Goal: Navigation & Orientation: Find specific page/section

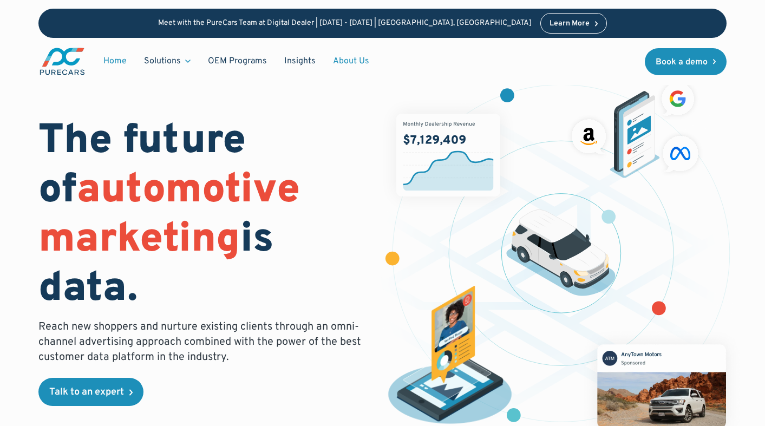
click at [347, 57] on link "About Us" at bounding box center [351, 61] width 54 height 21
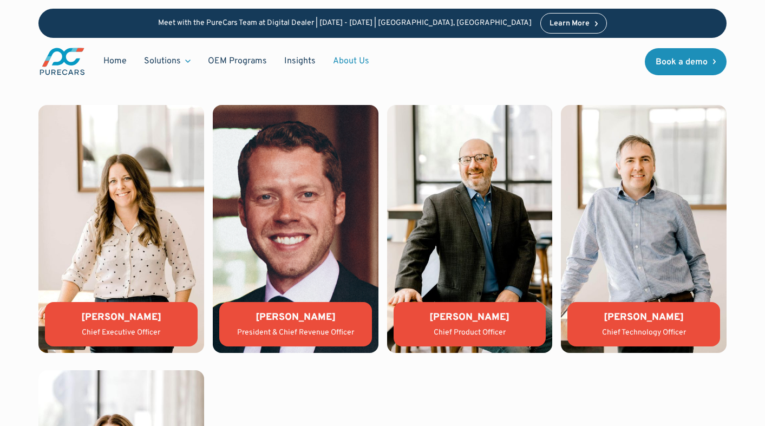
scroll to position [2206, 0]
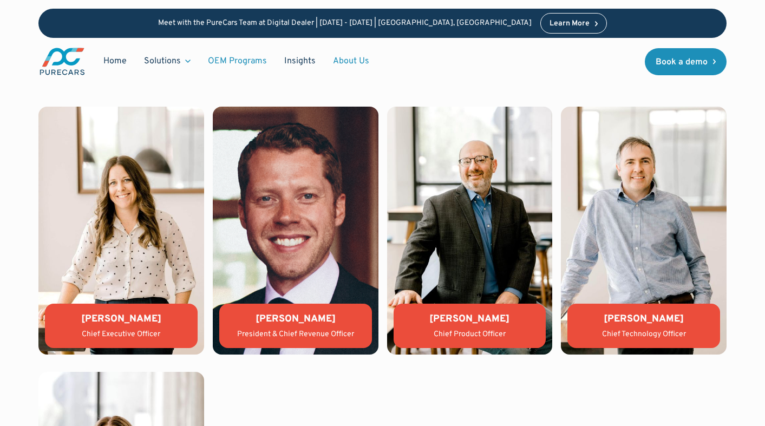
click at [228, 56] on link "OEM Programs" at bounding box center [237, 61] width 76 height 21
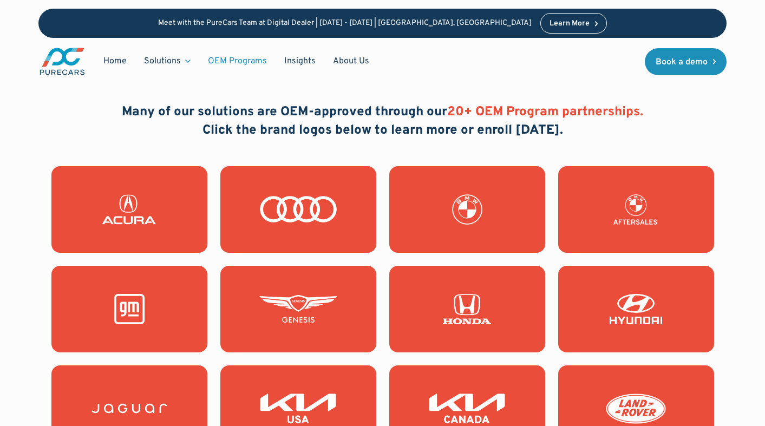
scroll to position [925, 0]
